Goal: Task Accomplishment & Management: Use online tool/utility

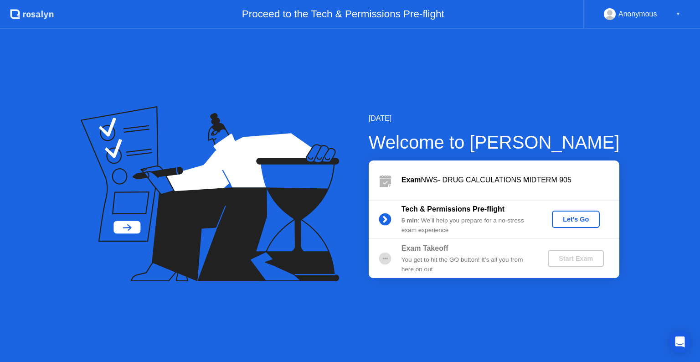
click at [571, 217] on div "Let's Go" at bounding box center [575, 218] width 41 height 7
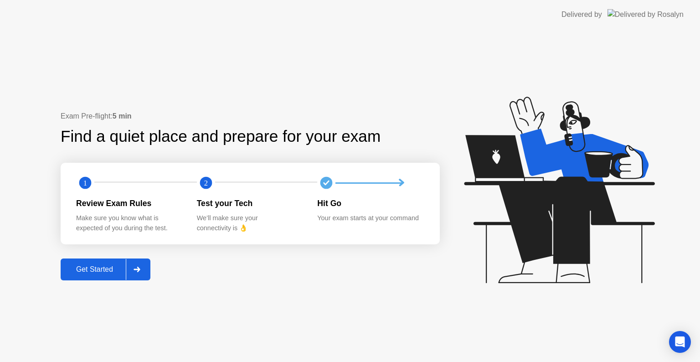
click at [69, 263] on button "Get Started" at bounding box center [106, 269] width 90 height 22
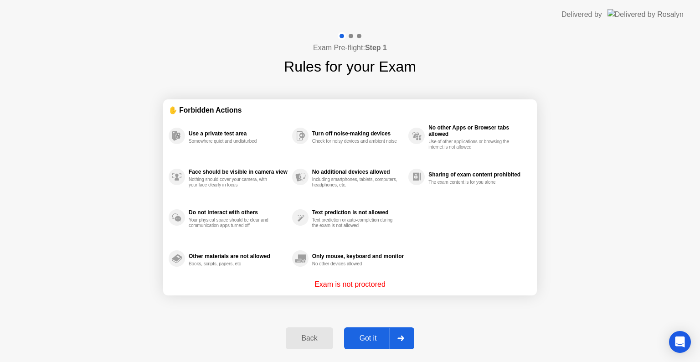
click at [374, 339] on div "Got it" at bounding box center [368, 338] width 43 height 8
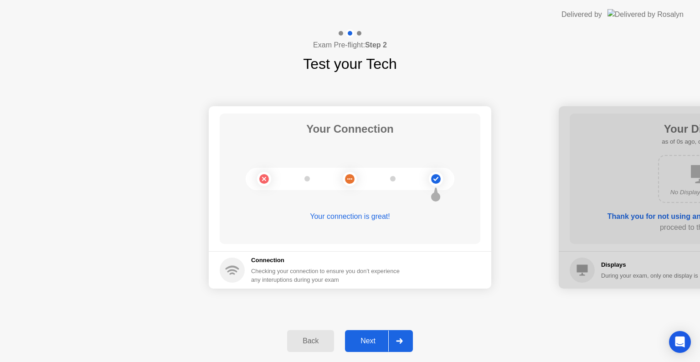
click at [370, 337] on div "Next" at bounding box center [368, 341] width 41 height 8
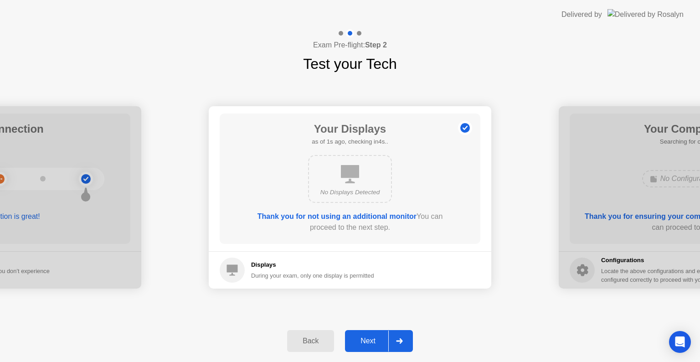
click at [371, 337] on div "Next" at bounding box center [368, 341] width 41 height 8
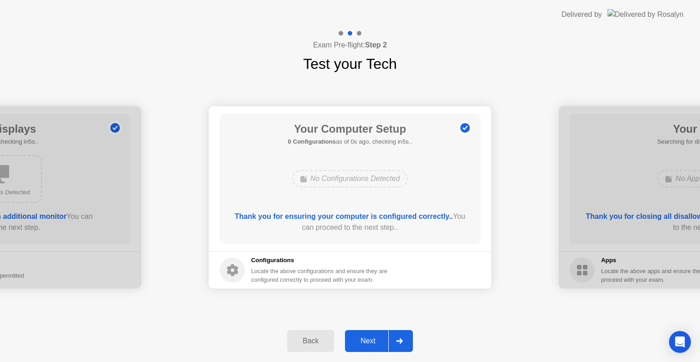
click at [371, 337] on div "Next" at bounding box center [368, 341] width 41 height 8
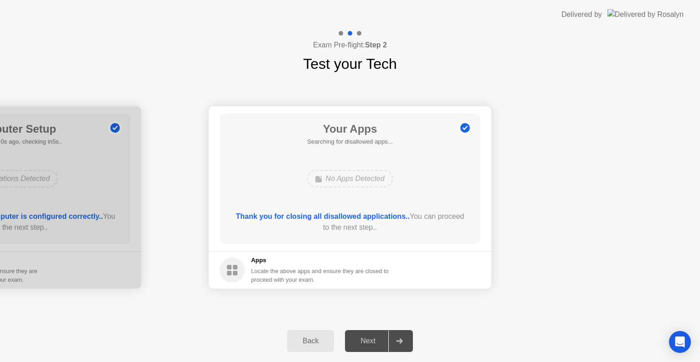
click at [371, 337] on div "Next" at bounding box center [368, 341] width 41 height 8
click at [399, 338] on icon at bounding box center [399, 340] width 7 height 5
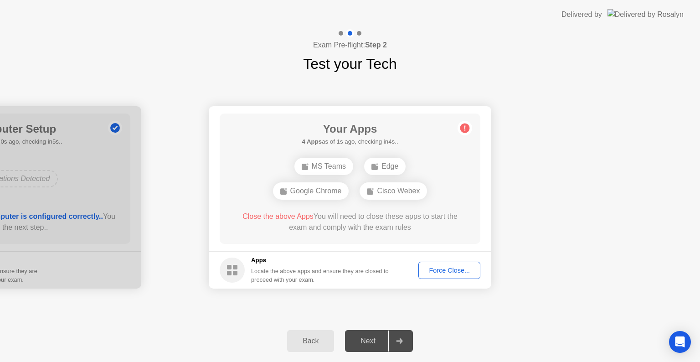
click at [437, 269] on div "Force Close..." at bounding box center [449, 269] width 56 height 7
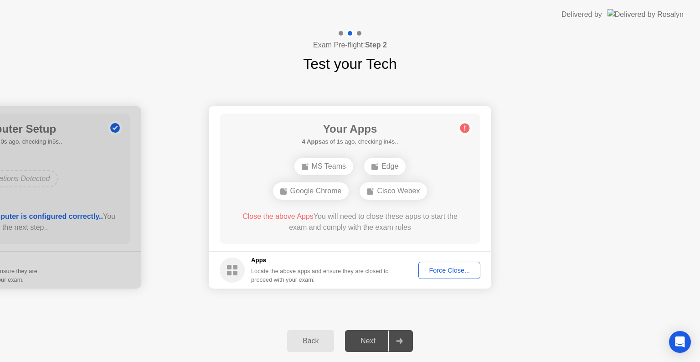
click at [399, 342] on icon at bounding box center [399, 340] width 7 height 5
click at [437, 267] on div "Force Close..." at bounding box center [449, 269] width 56 height 7
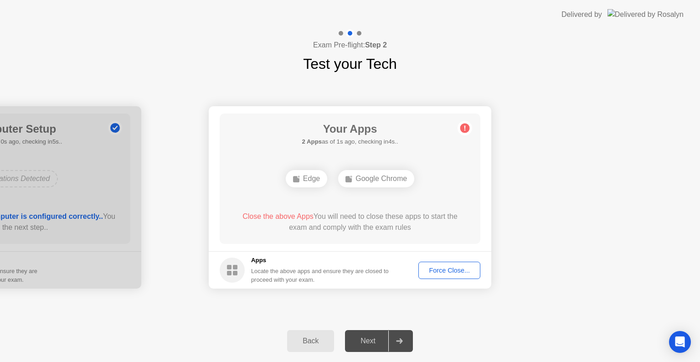
click at [445, 266] on div "Force Close..." at bounding box center [449, 269] width 56 height 7
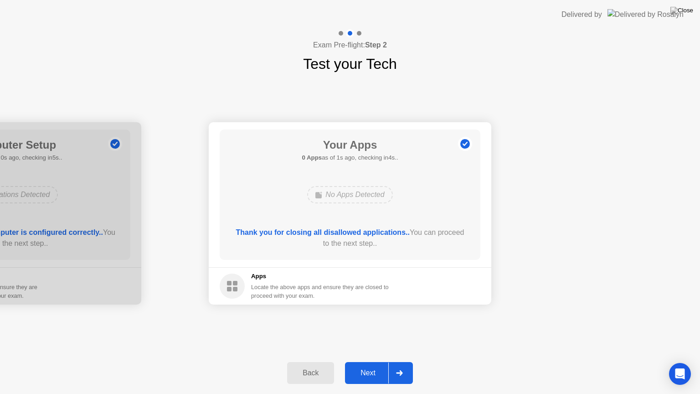
click at [397, 361] on icon at bounding box center [399, 372] width 7 height 5
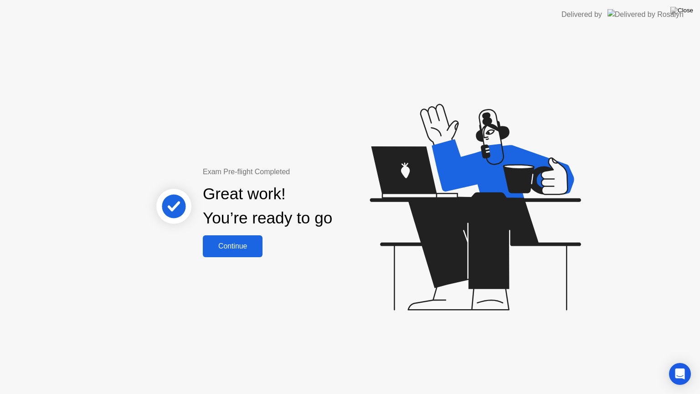
click at [235, 251] on button "Continue" at bounding box center [233, 246] width 60 height 22
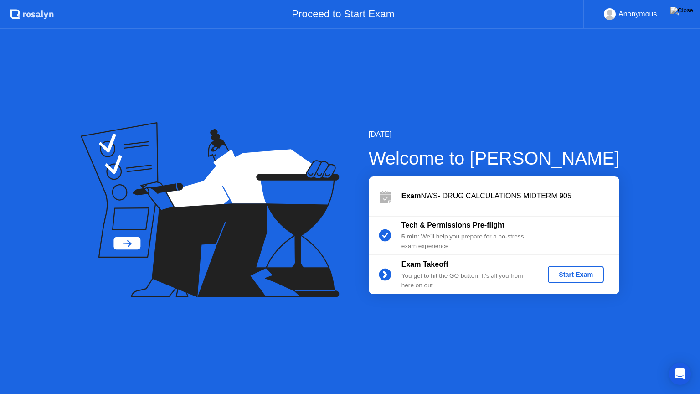
click at [578, 271] on div "Start Exam" at bounding box center [575, 274] width 49 height 7
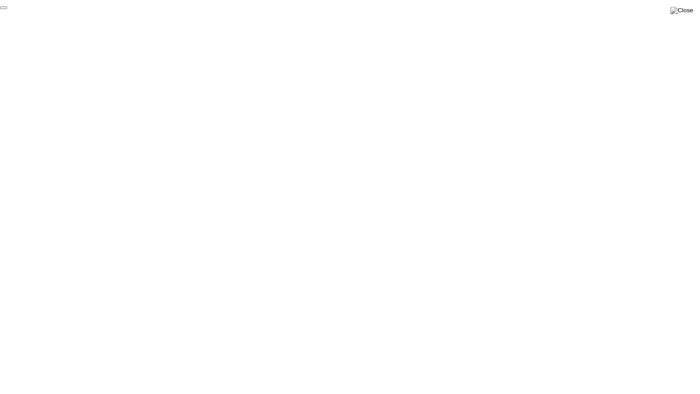
click div "End Proctoring Session"
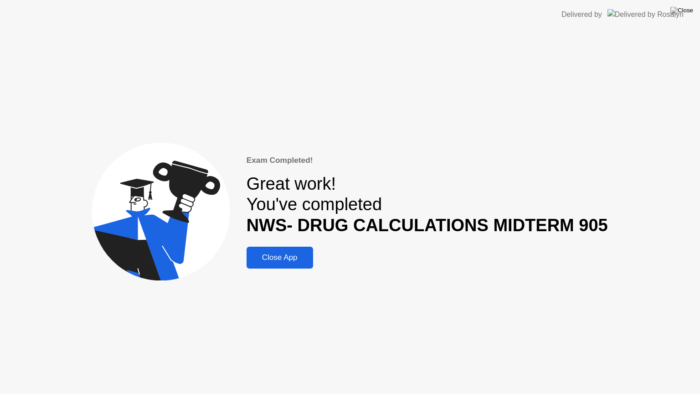
click at [306, 259] on div "Close App" at bounding box center [279, 257] width 61 height 9
